Goal: Transaction & Acquisition: Purchase product/service

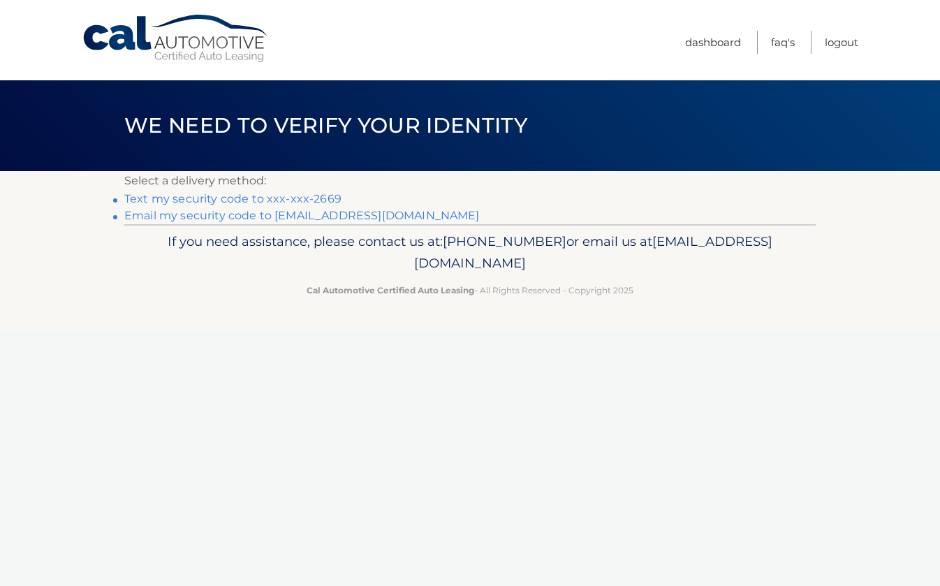
click at [229, 199] on link "Text my security code to xxx-xxx-2669" at bounding box center [232, 198] width 217 height 13
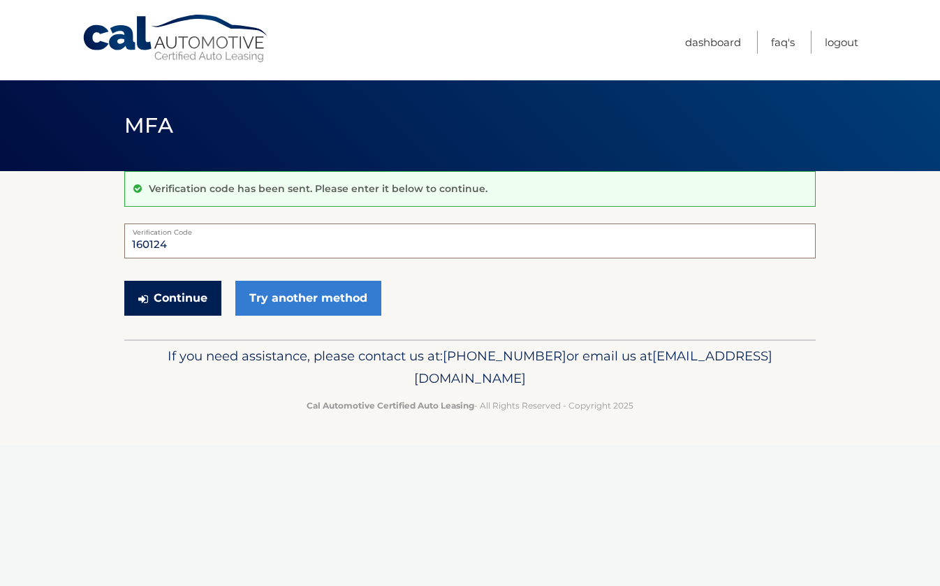
type input "160124"
click at [173, 298] on button "Continue" at bounding box center [172, 298] width 97 height 35
click at [187, 295] on button "Continue" at bounding box center [172, 298] width 97 height 35
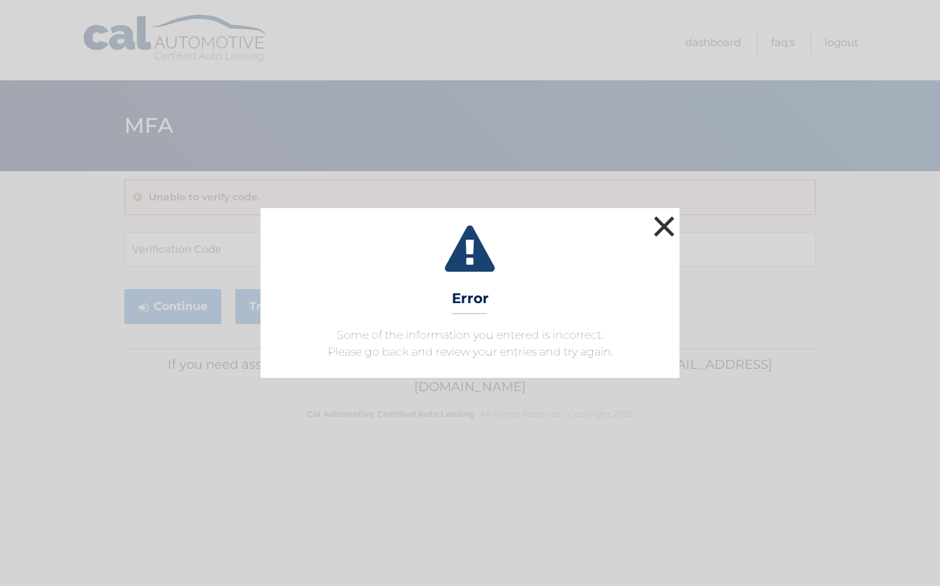
click at [658, 225] on button "×" at bounding box center [664, 226] width 28 height 28
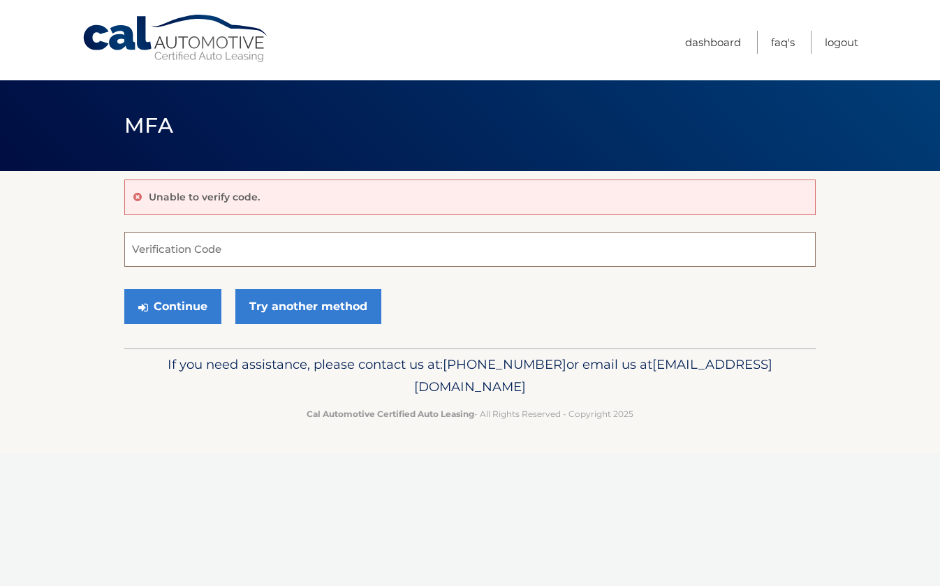
click at [195, 247] on input "Verification Code" at bounding box center [470, 249] width 692 height 35
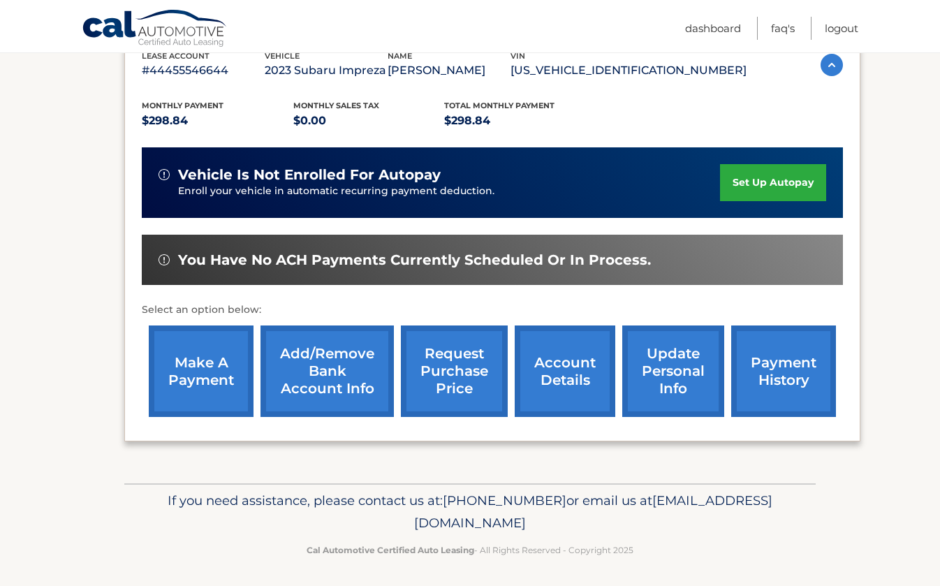
scroll to position [225, 0]
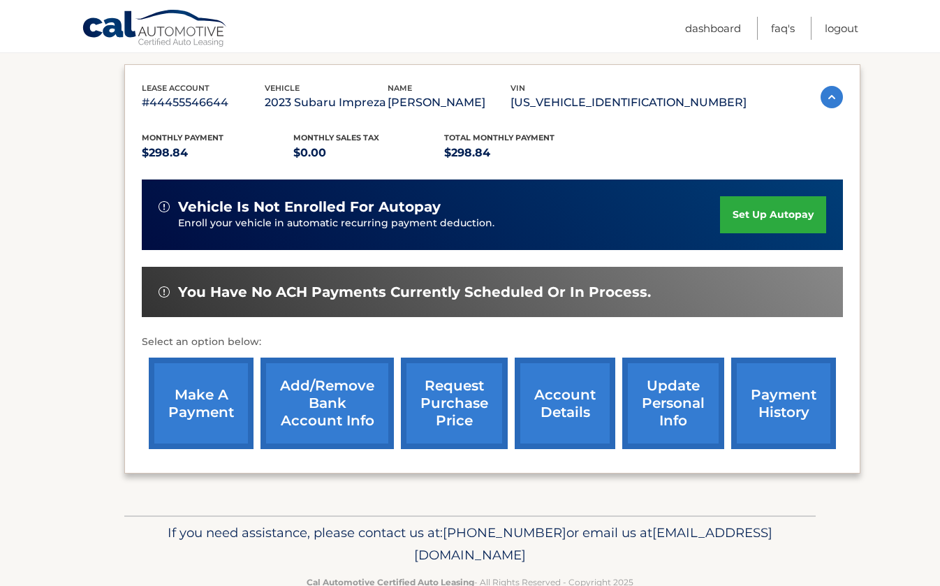
click at [198, 401] on link "make a payment" at bounding box center [201, 404] width 105 height 92
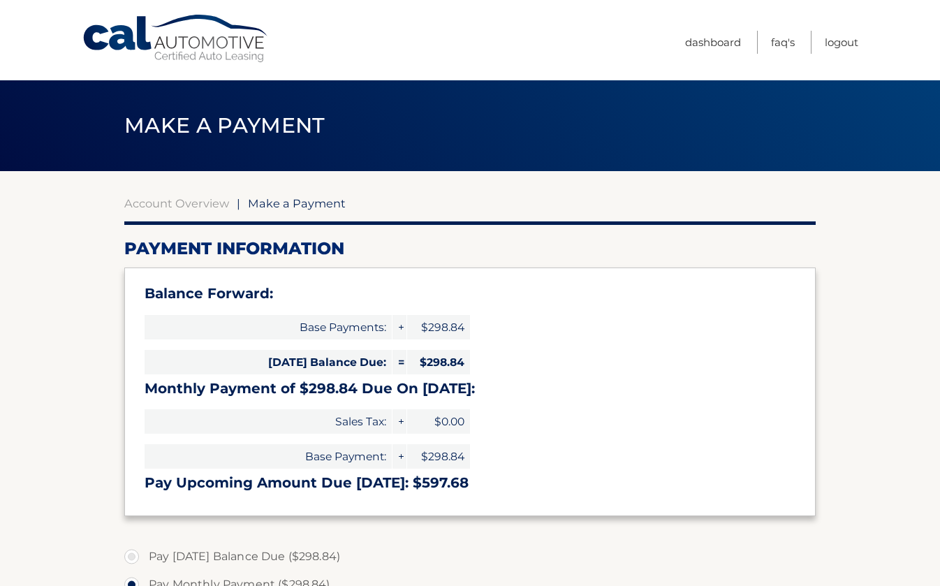
select select "NmRlNjM2MDMtOGQwYS00MTRhLWI1YmUtNzk4MDRlMjRjYjcx"
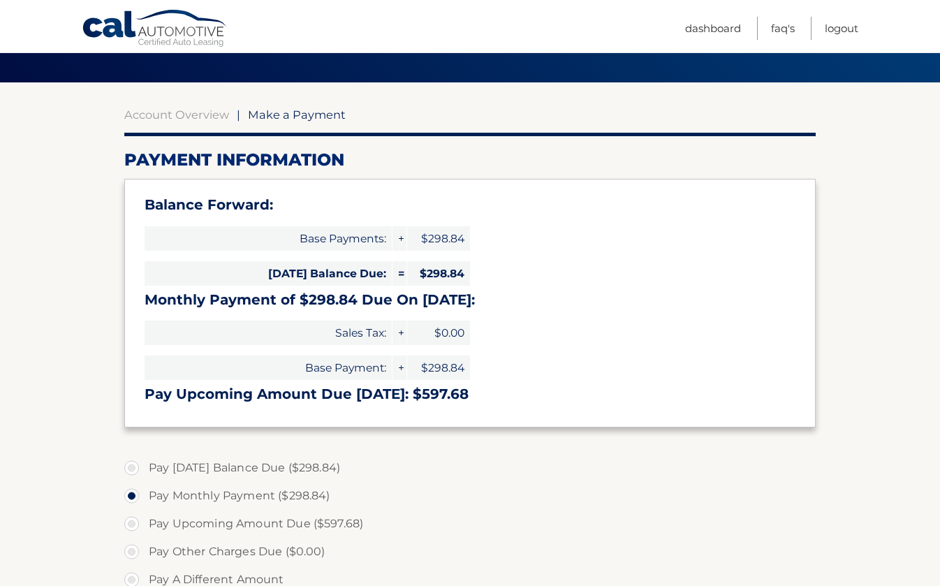
scroll to position [105, 0]
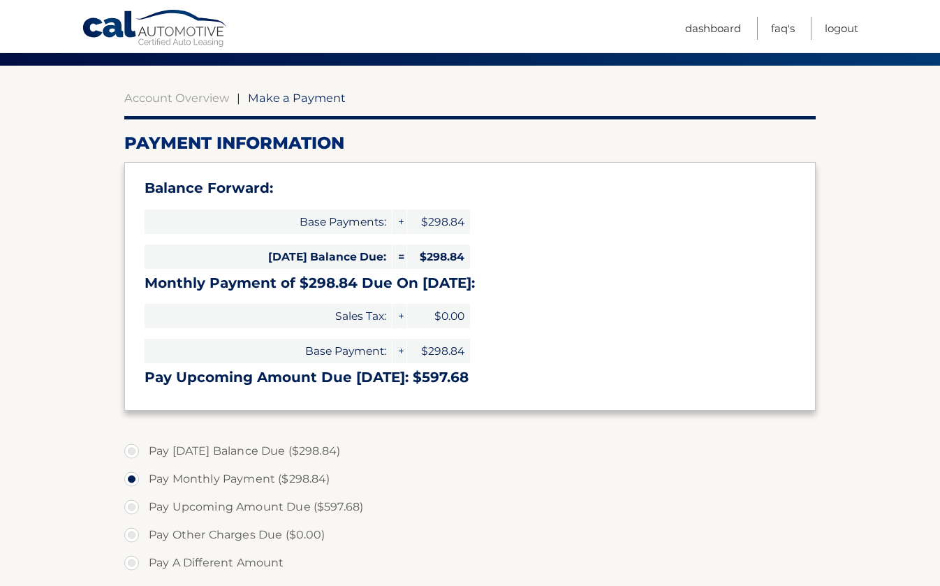
click at [135, 449] on label "Pay Today's Balance Due ($298.84)" at bounding box center [470, 451] width 692 height 28
click at [135, 449] on input "Pay Today's Balance Due ($298.84)" at bounding box center [137, 448] width 14 height 22
radio input "true"
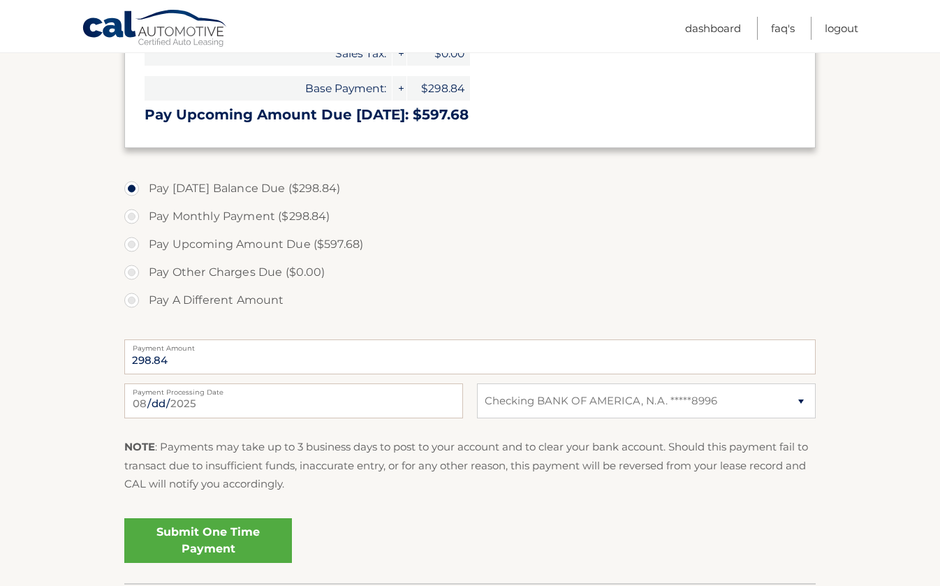
scroll to position [371, 0]
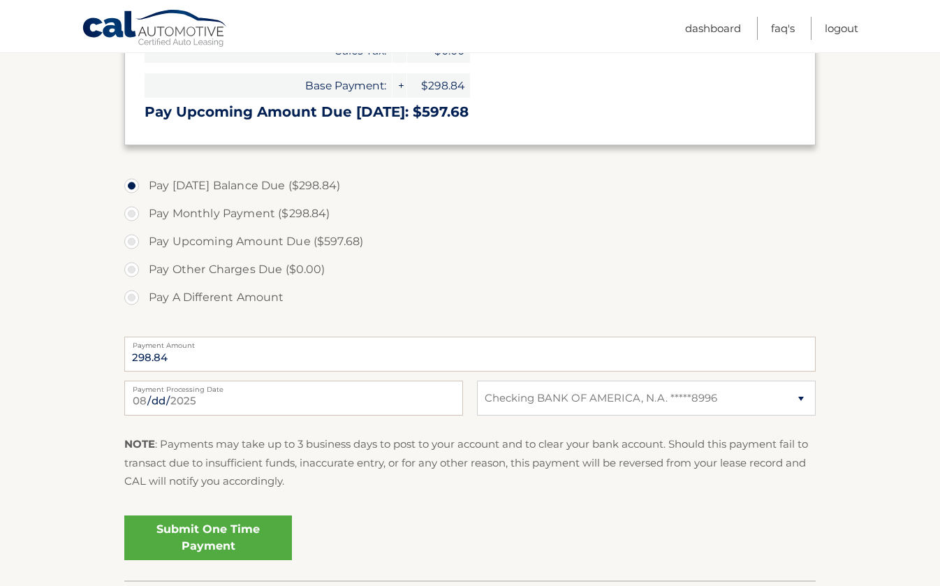
click at [216, 534] on link "Submit One Time Payment" at bounding box center [208, 538] width 168 height 45
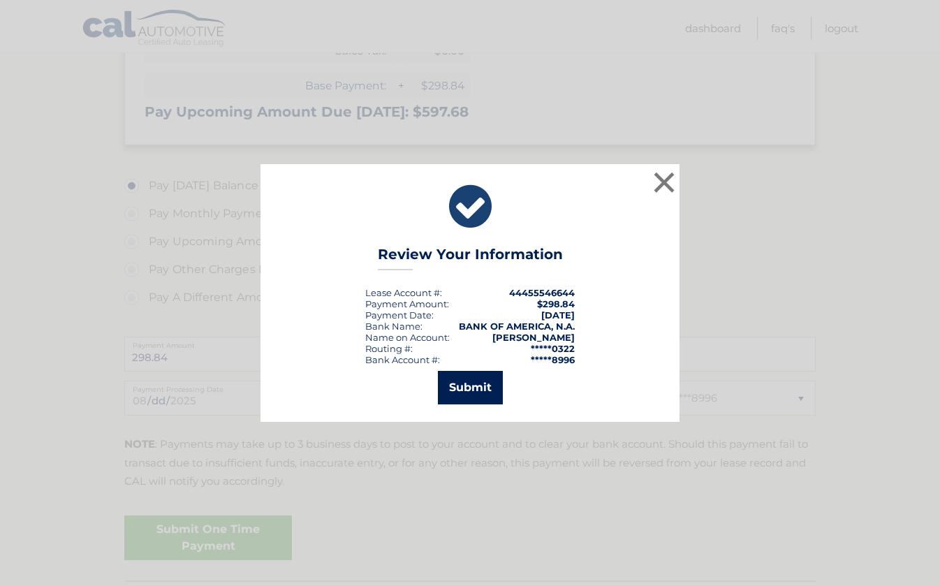
click at [464, 379] on button "Submit" at bounding box center [470, 388] width 65 height 34
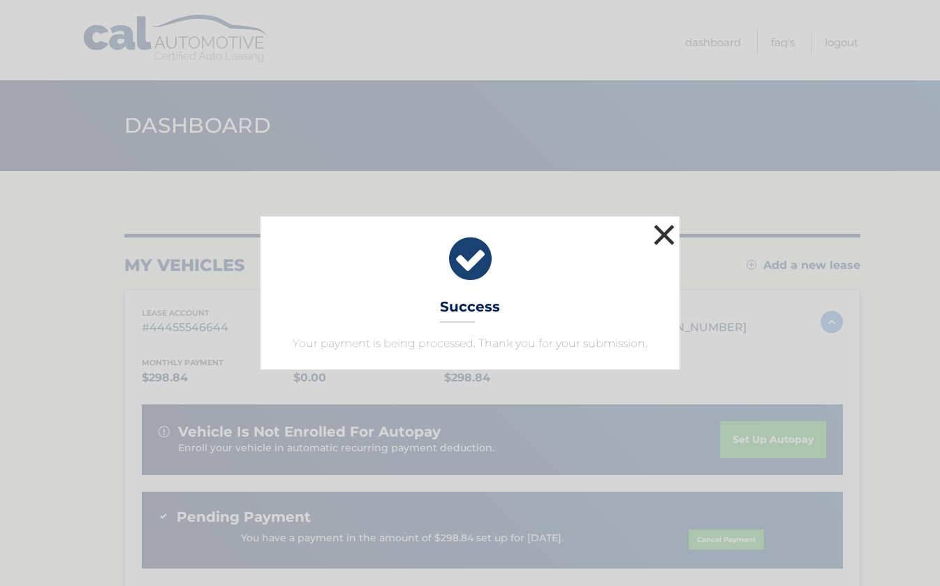
click at [666, 237] on button "×" at bounding box center [664, 235] width 28 height 28
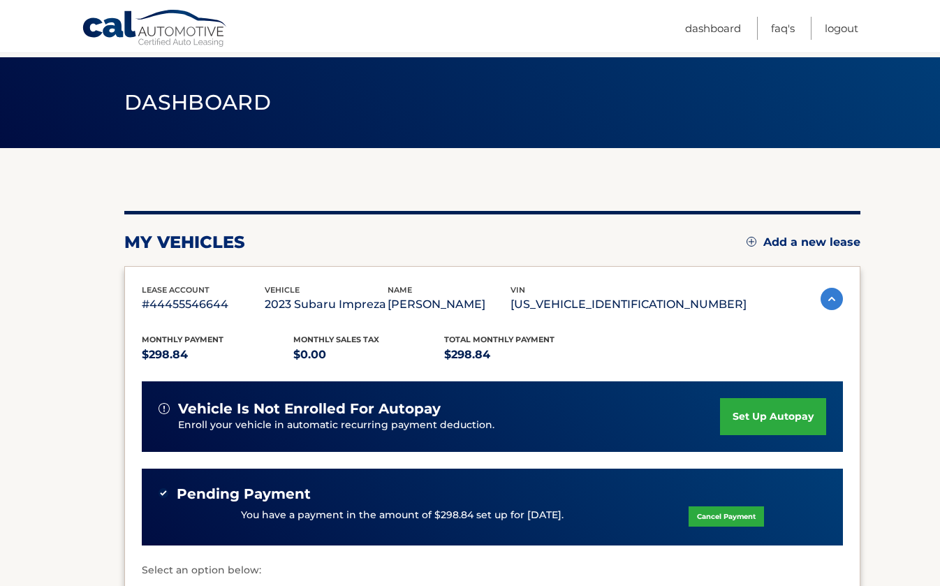
scroll to position [144, 0]
